Goal: Task Accomplishment & Management: Manage account settings

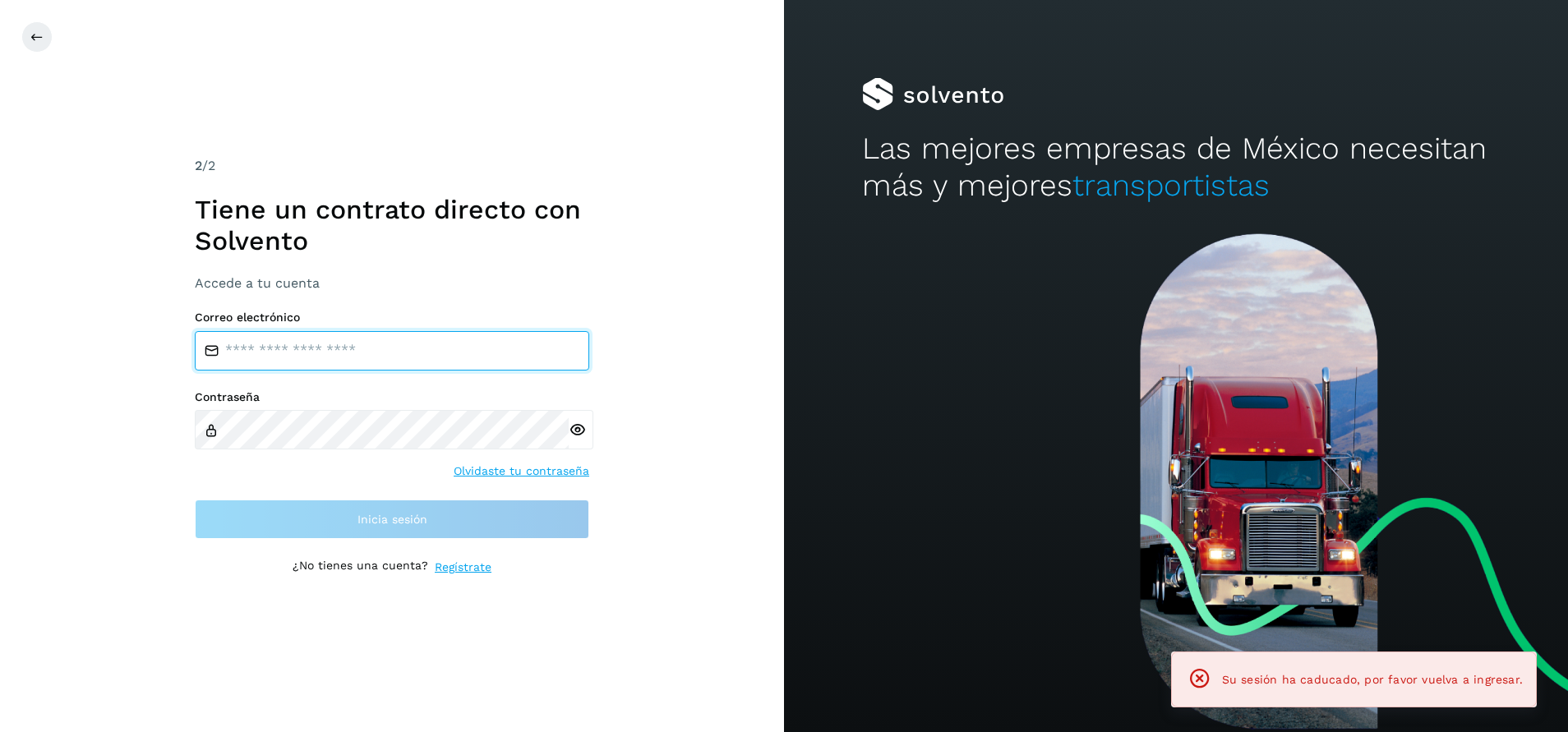
type input "**********"
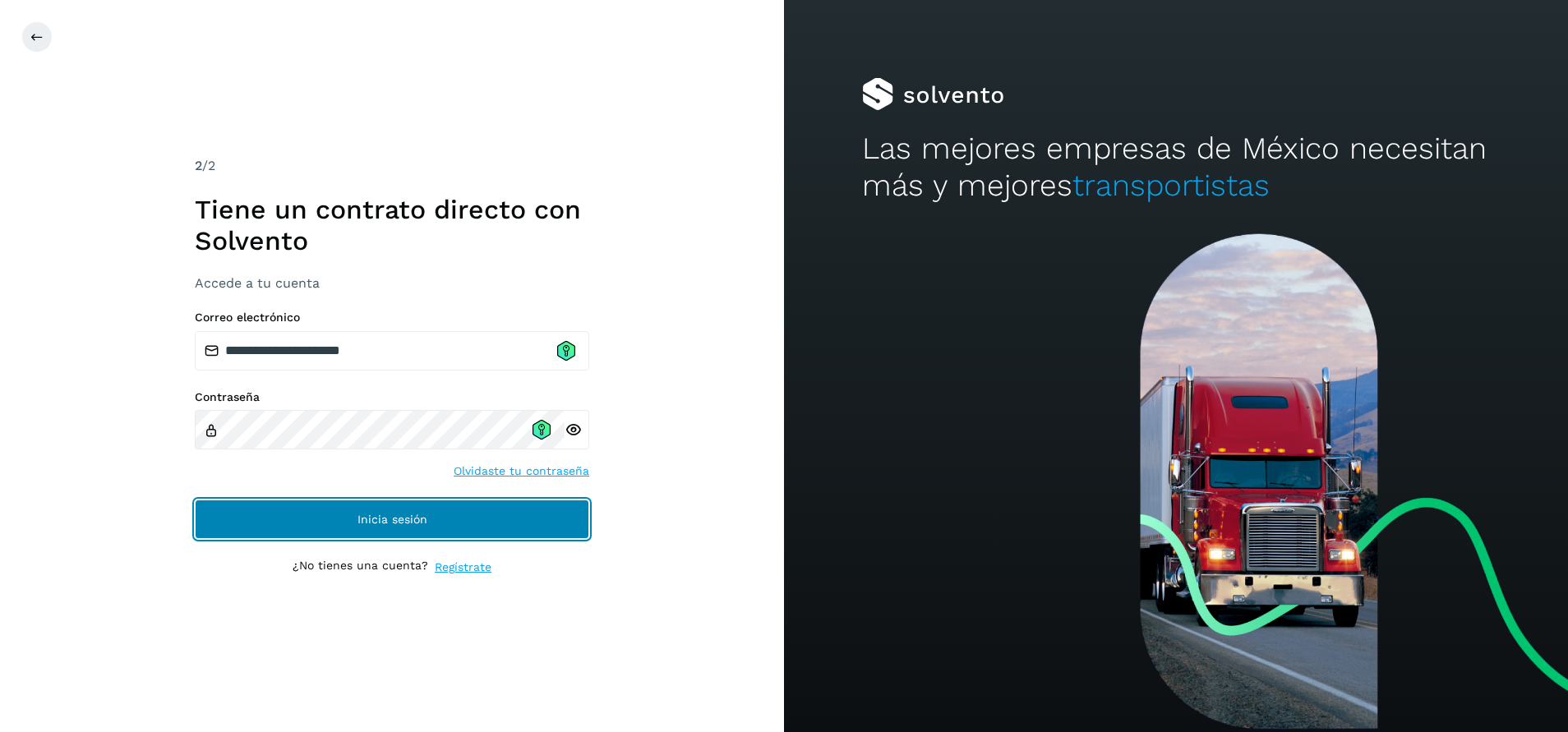
click at [391, 524] on span "Inicia sesión" at bounding box center [392, 518] width 70 height 11
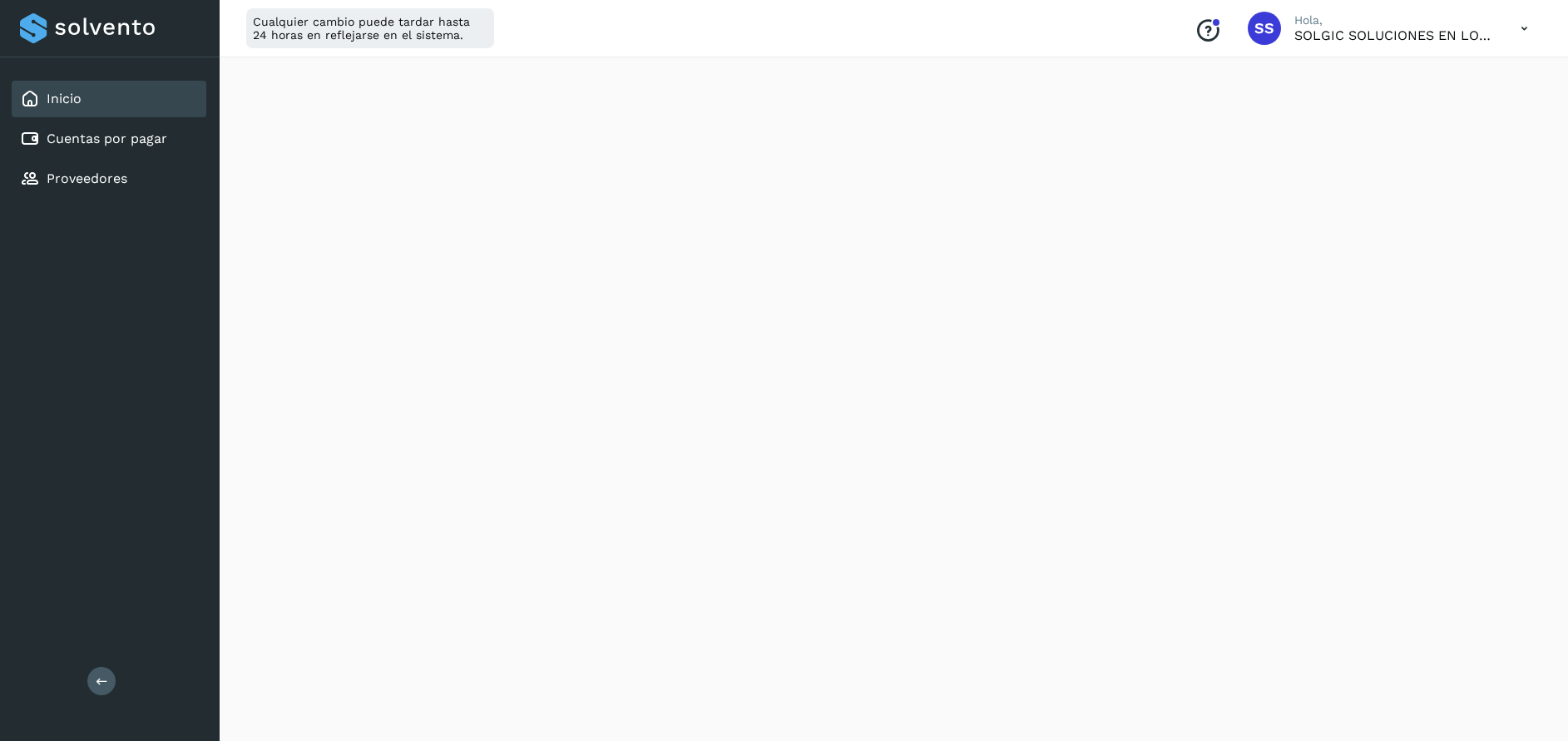
scroll to position [132, 0]
